Goal: Transaction & Acquisition: Purchase product/service

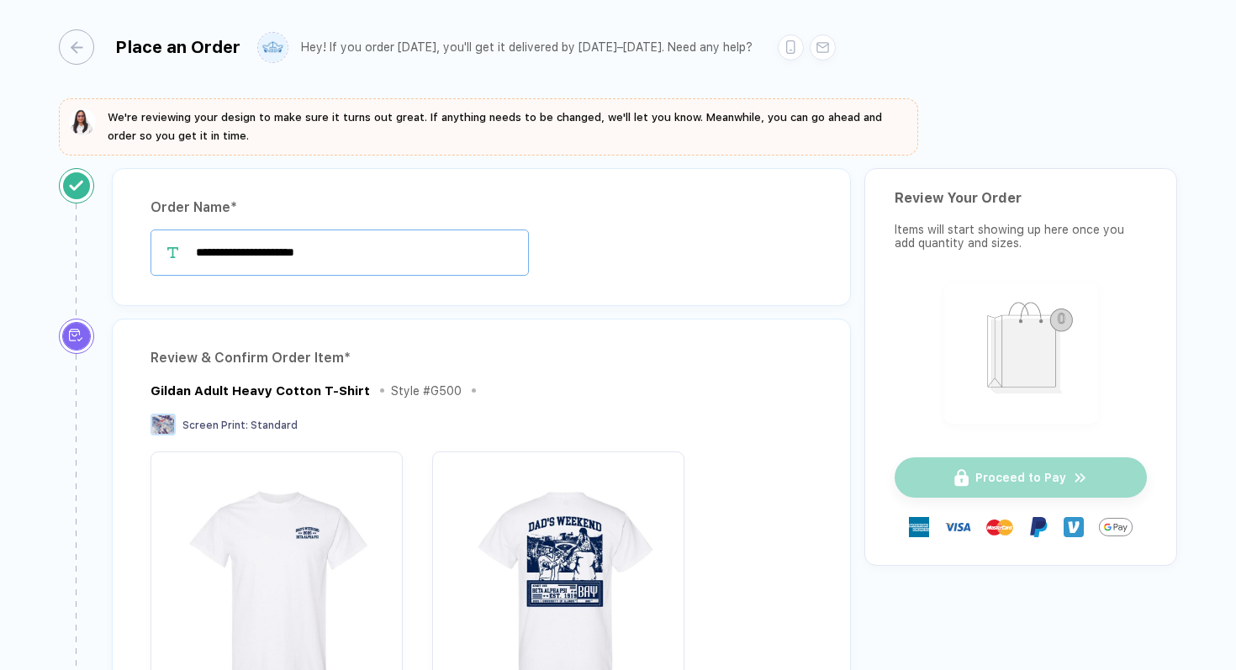
click at [437, 257] on input "**********" at bounding box center [340, 253] width 379 height 46
drag, startPoint x: 437, startPoint y: 257, endPoint x: 236, endPoint y: 256, distance: 201.0
click at [236, 256] on input "**********" at bounding box center [340, 253] width 379 height 46
type input "**********"
click at [531, 320] on div "Review & Confirm Order Item * Gildan Adult Heavy Cotton T-Shirt Style # G500 Sc…" at bounding box center [481, 643] width 739 height 648
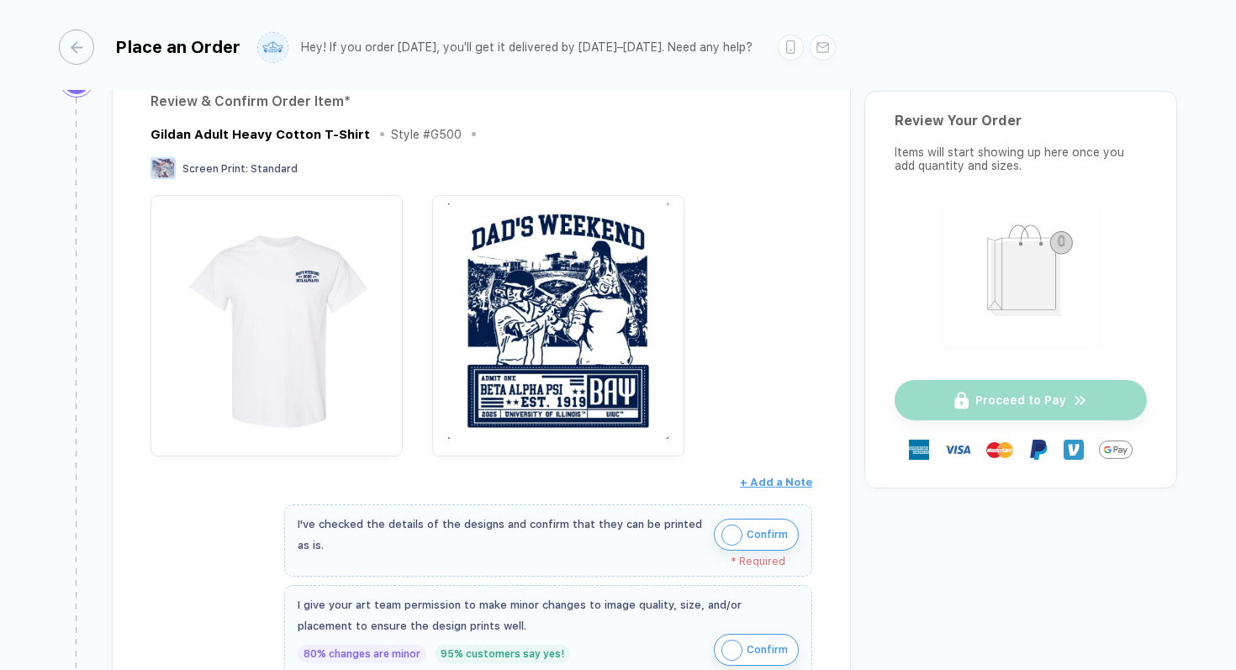
scroll to position [257, 0]
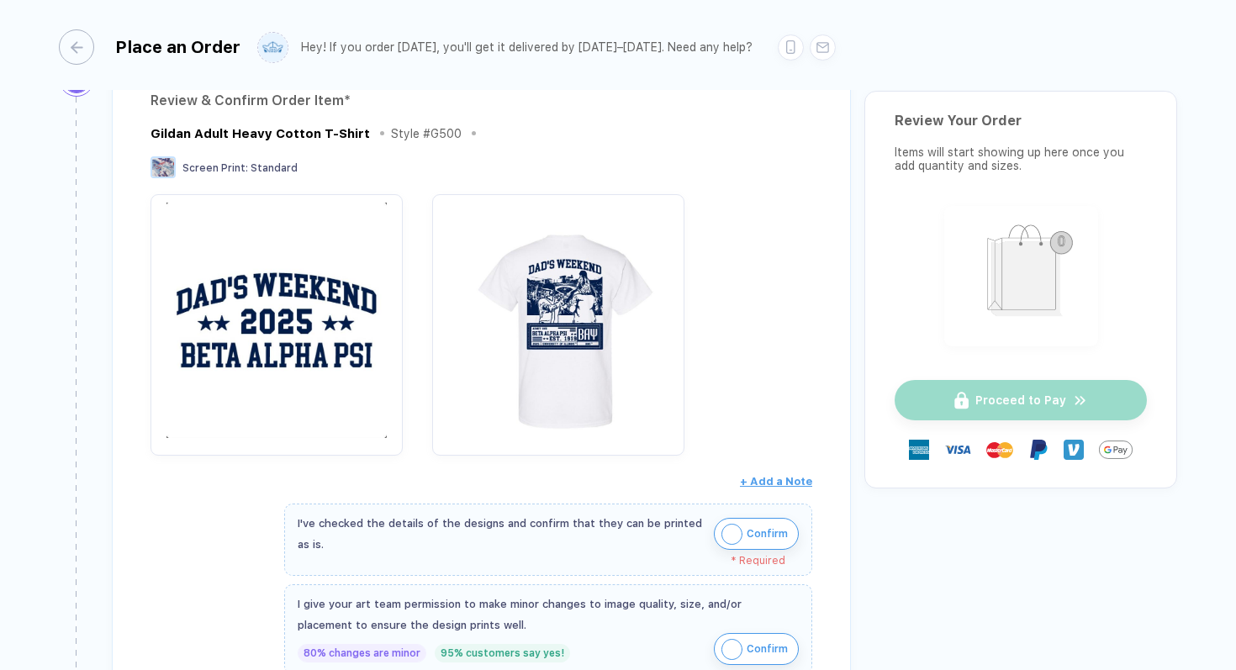
click at [339, 364] on img "button" at bounding box center [277, 321] width 236 height 236
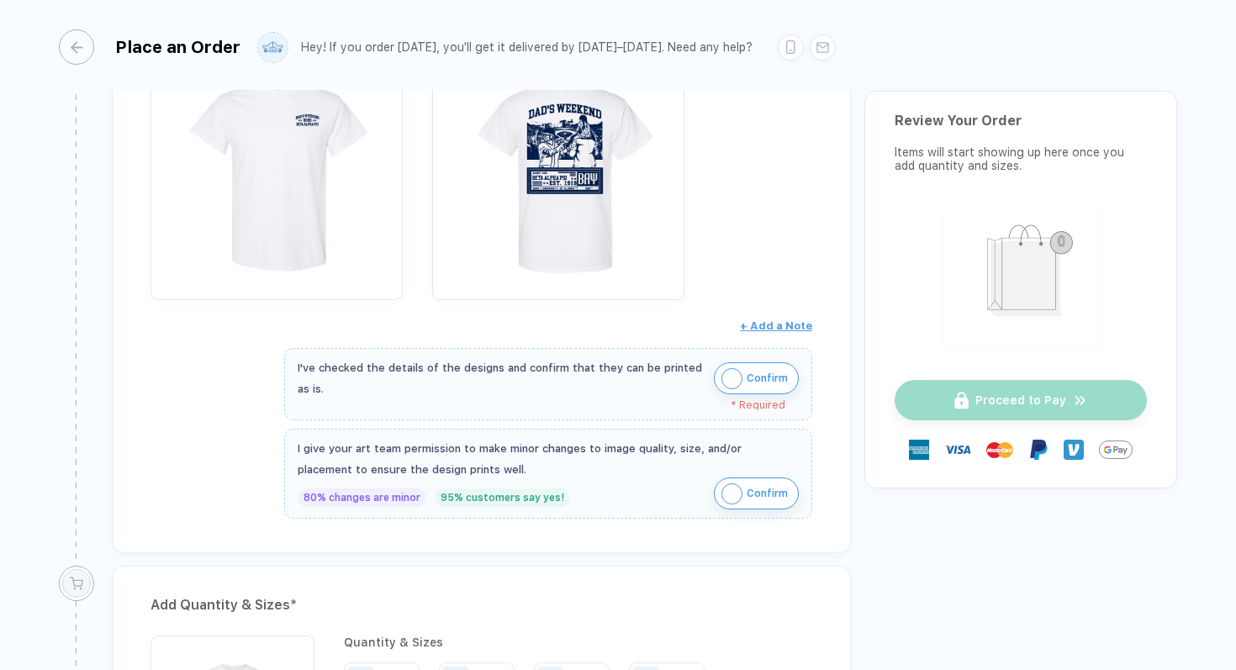
scroll to position [415, 0]
click at [722, 487] on img "button" at bounding box center [732, 492] width 21 height 21
click at [729, 378] on img "button" at bounding box center [732, 377] width 21 height 21
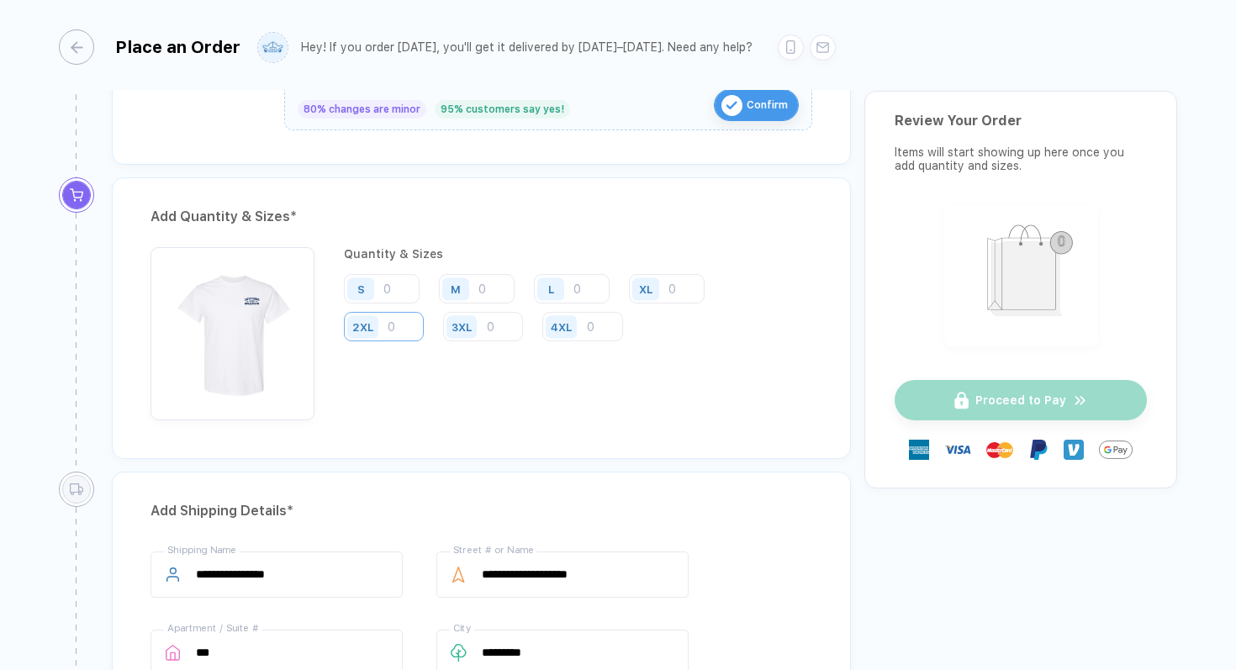
scroll to position [774, 0]
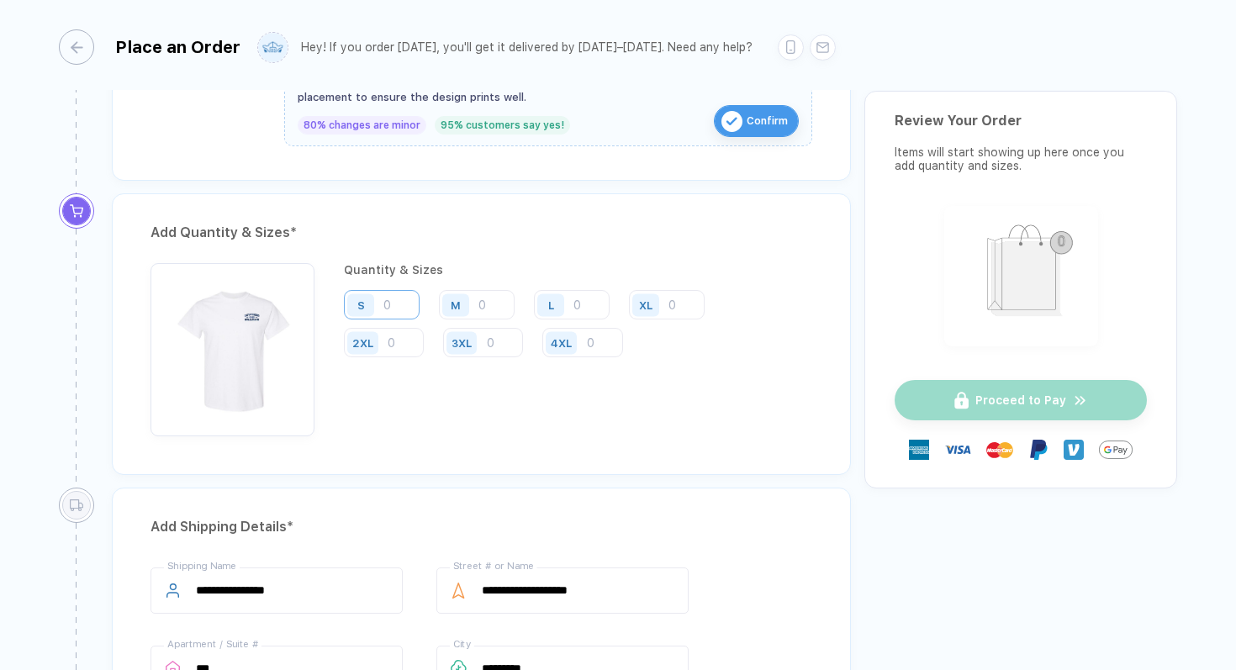
click at [401, 308] on input "number" at bounding box center [382, 304] width 76 height 29
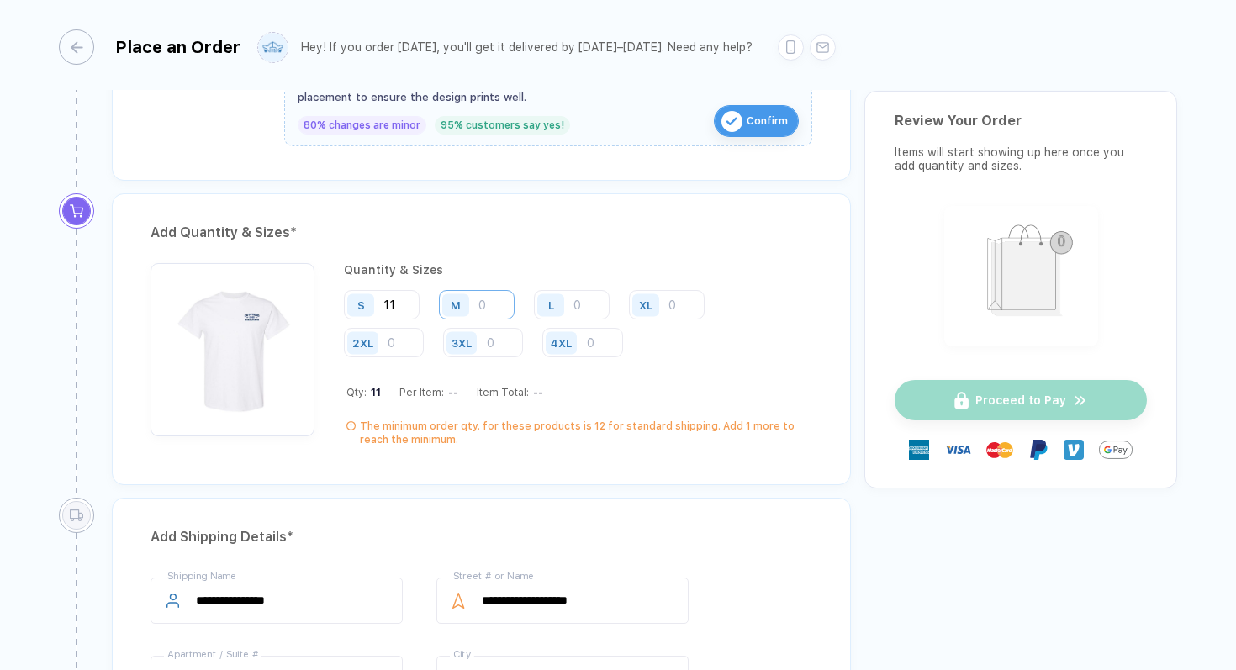
type input "11"
click at [495, 304] on input "number" at bounding box center [477, 304] width 76 height 29
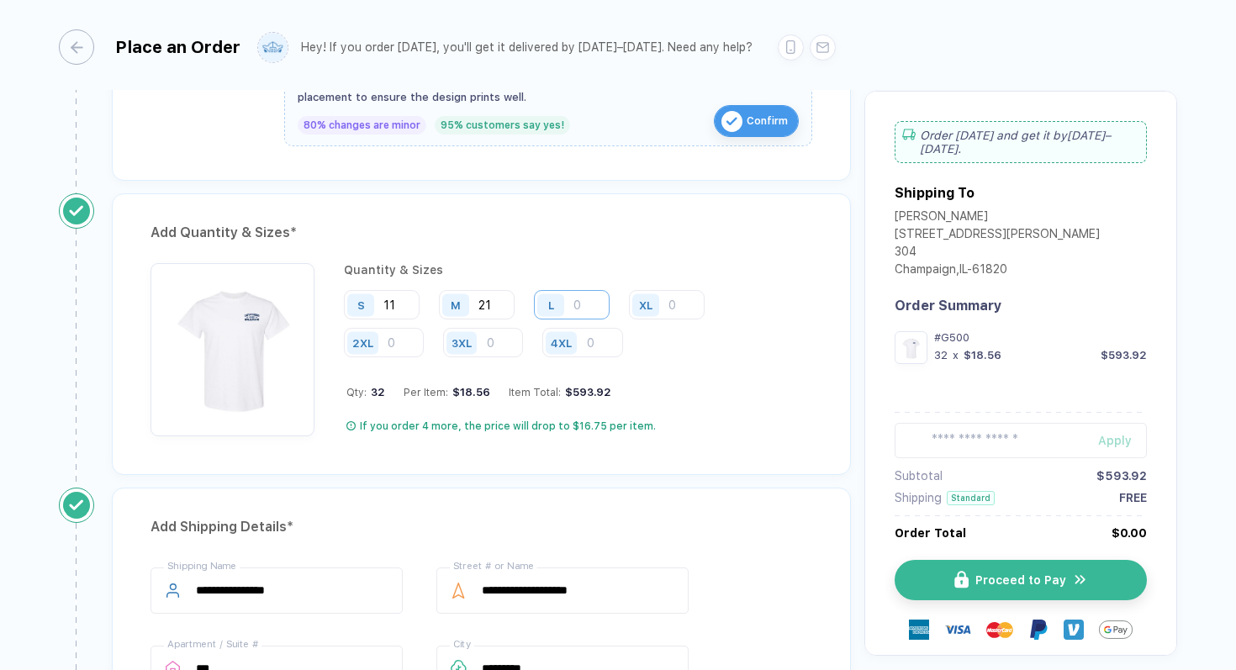
type input "21"
click at [598, 306] on input "number" at bounding box center [572, 304] width 76 height 29
